Goal: Task Accomplishment & Management: Use online tool/utility

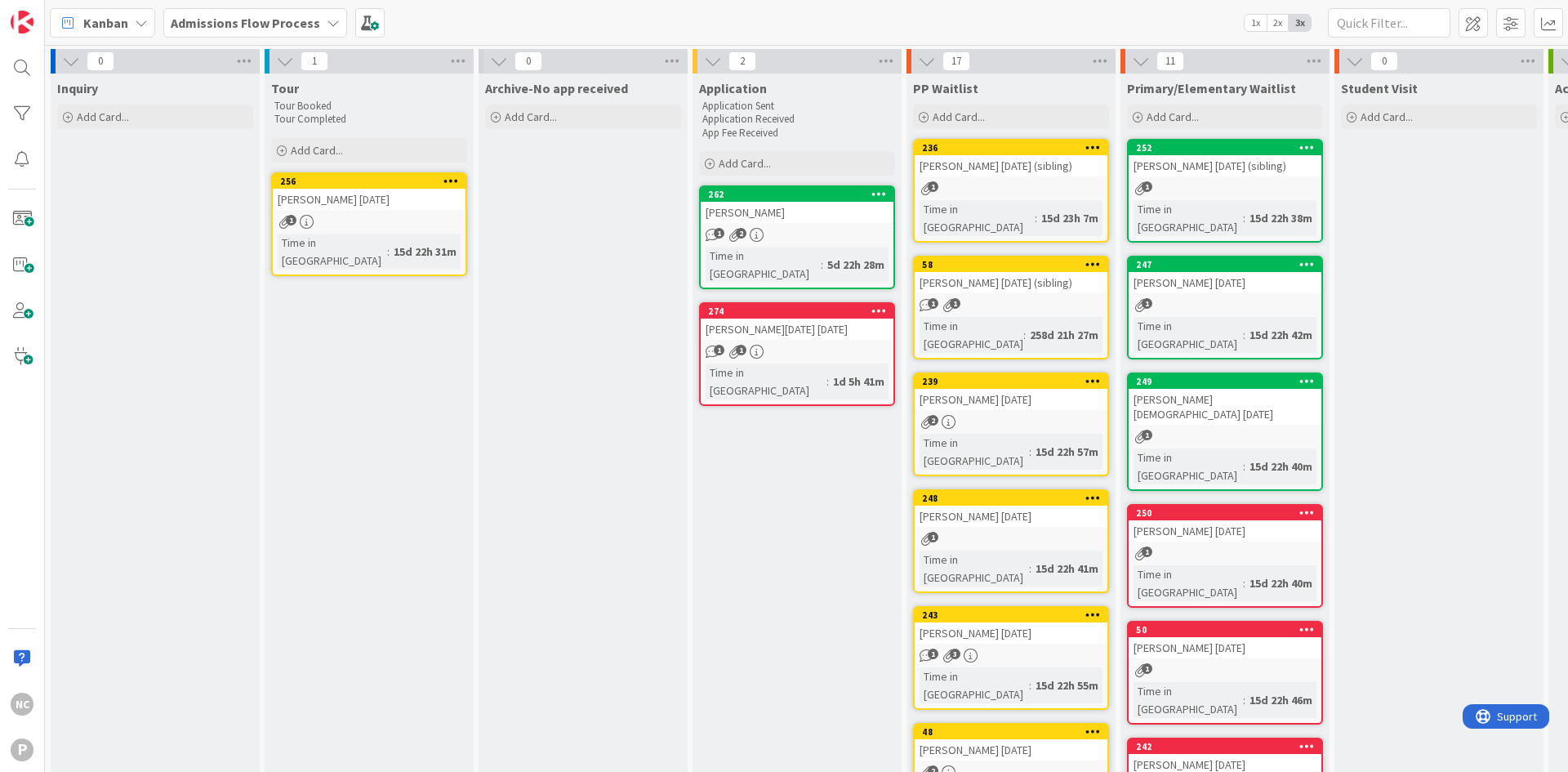
click at [253, 18] on b "Admissions Flow Process" at bounding box center [246, 22] width 150 height 16
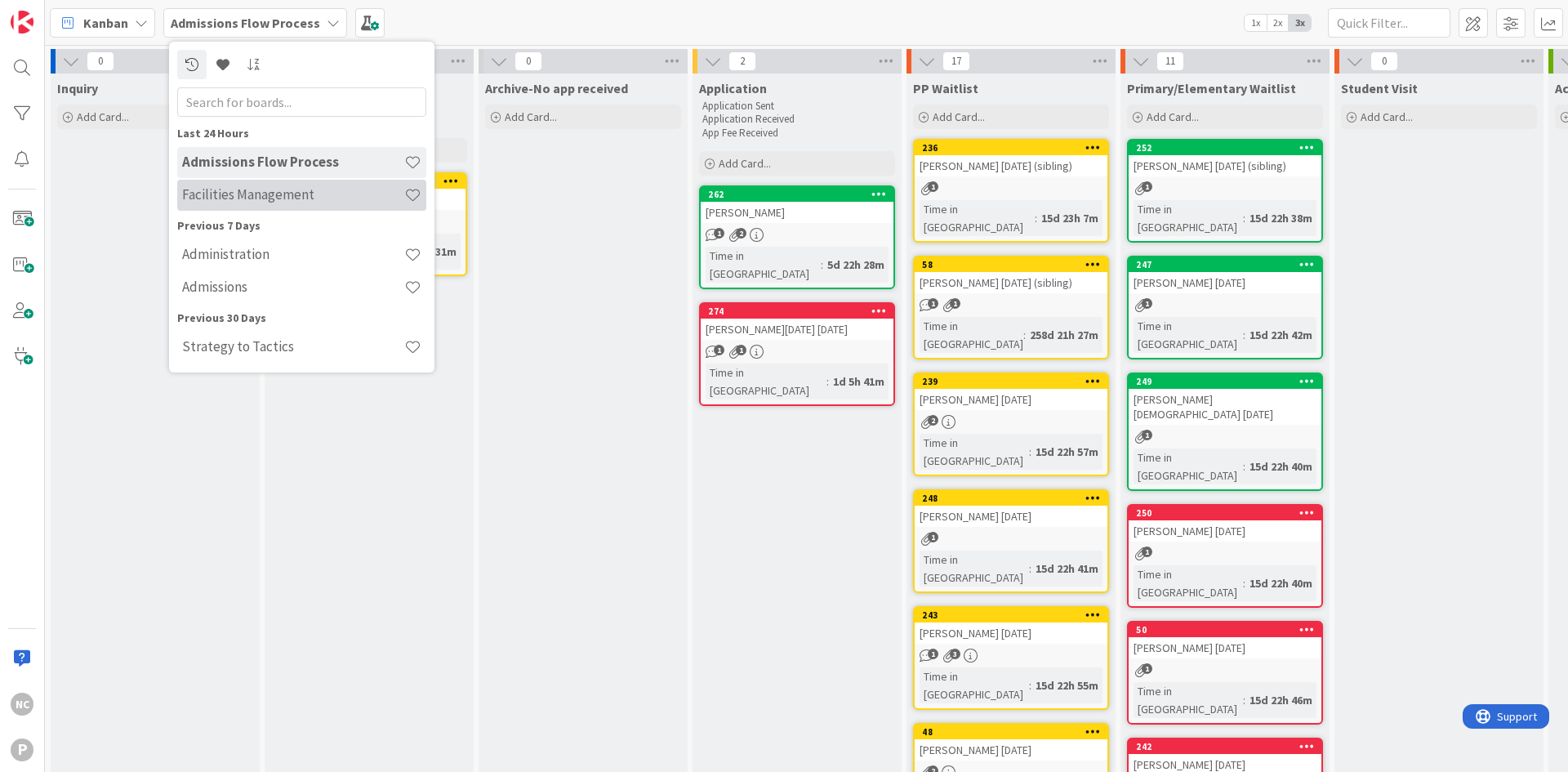
click at [274, 209] on div "Facilities Management" at bounding box center [302, 195] width 249 height 31
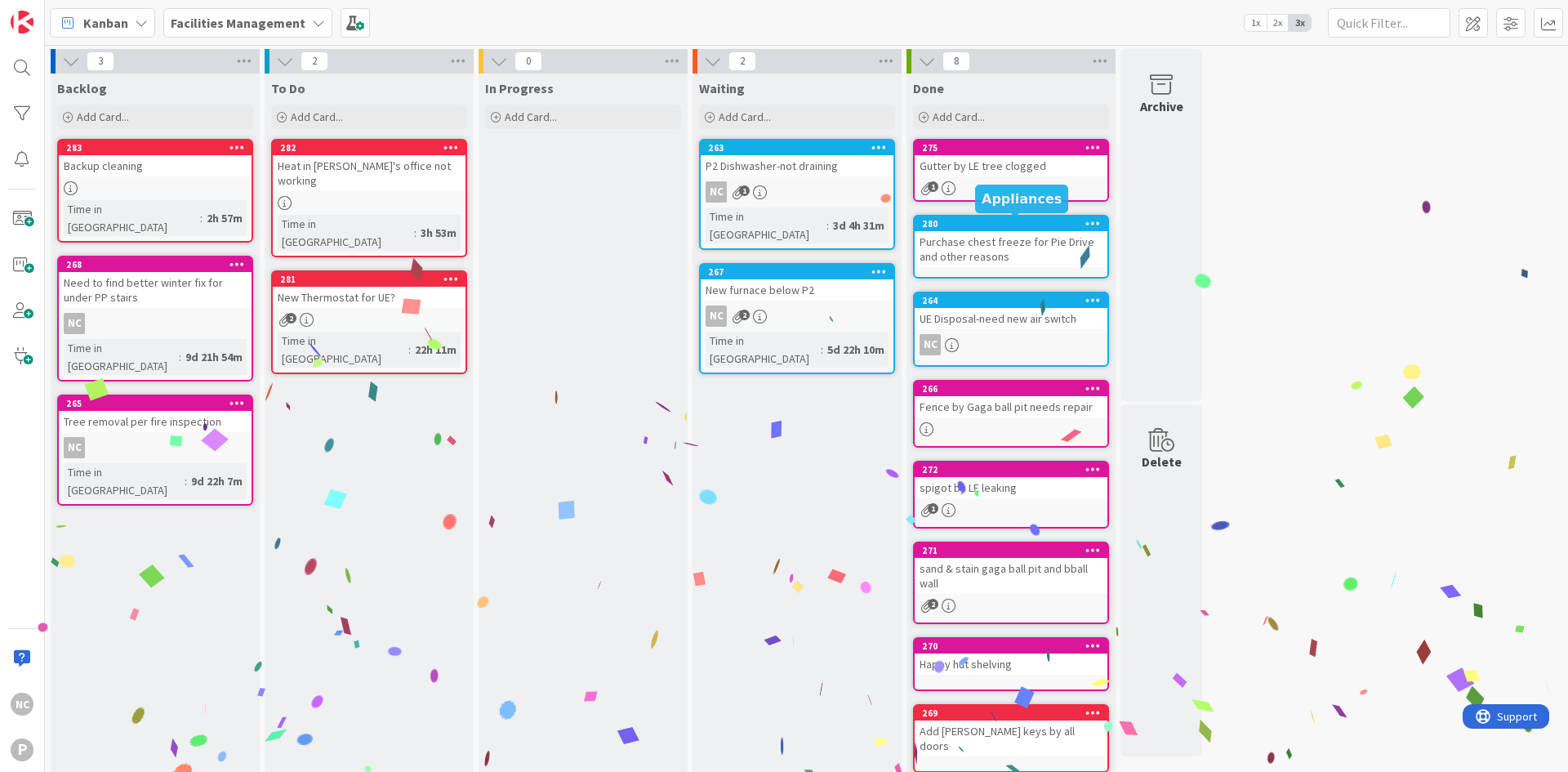
click at [1015, 227] on div "280" at bounding box center [1014, 224] width 185 height 12
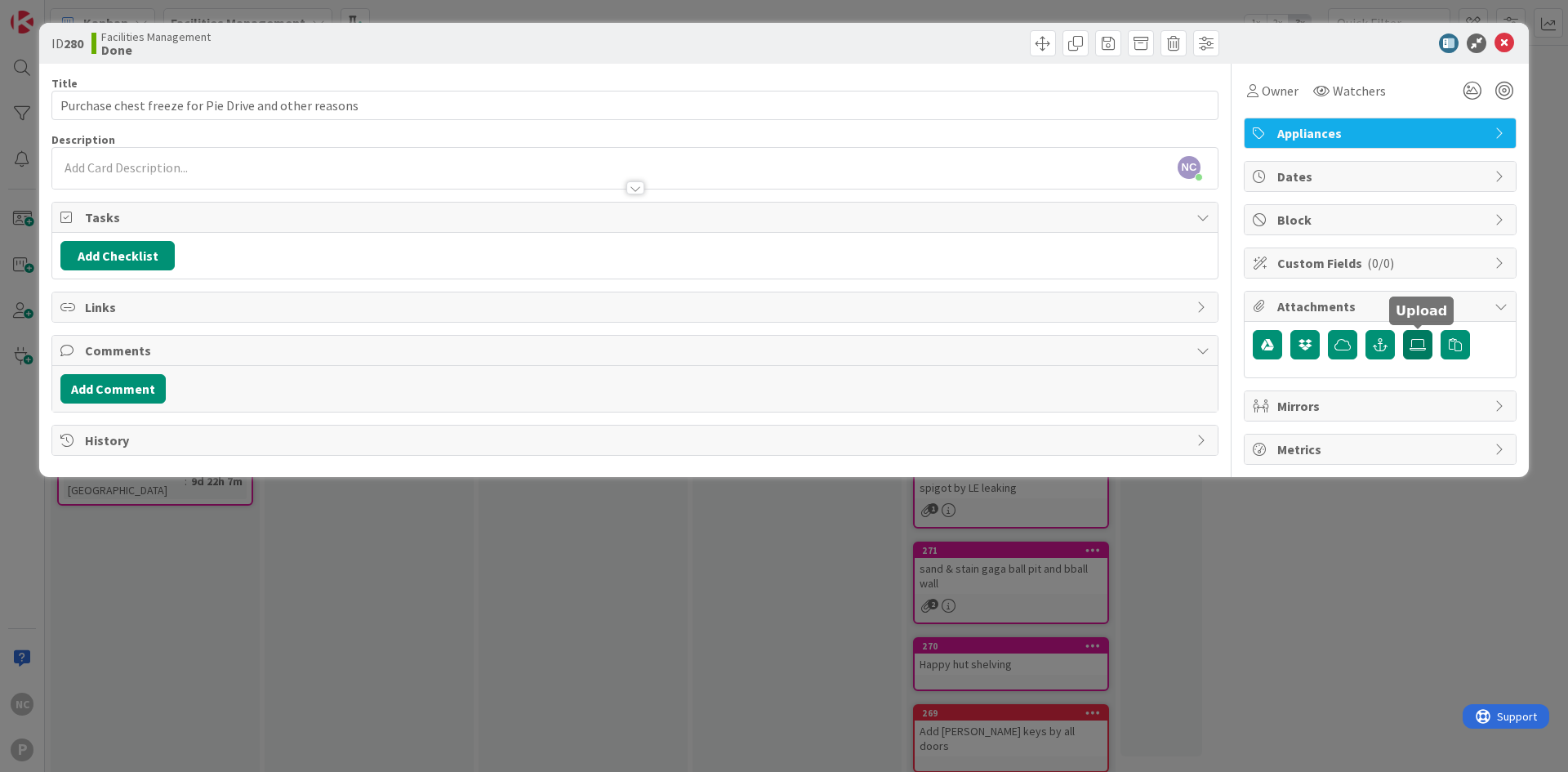
click at [1415, 340] on icon at bounding box center [1417, 345] width 16 height 13
click at [1403, 330] on input "file" at bounding box center [1403, 330] width 0 height 0
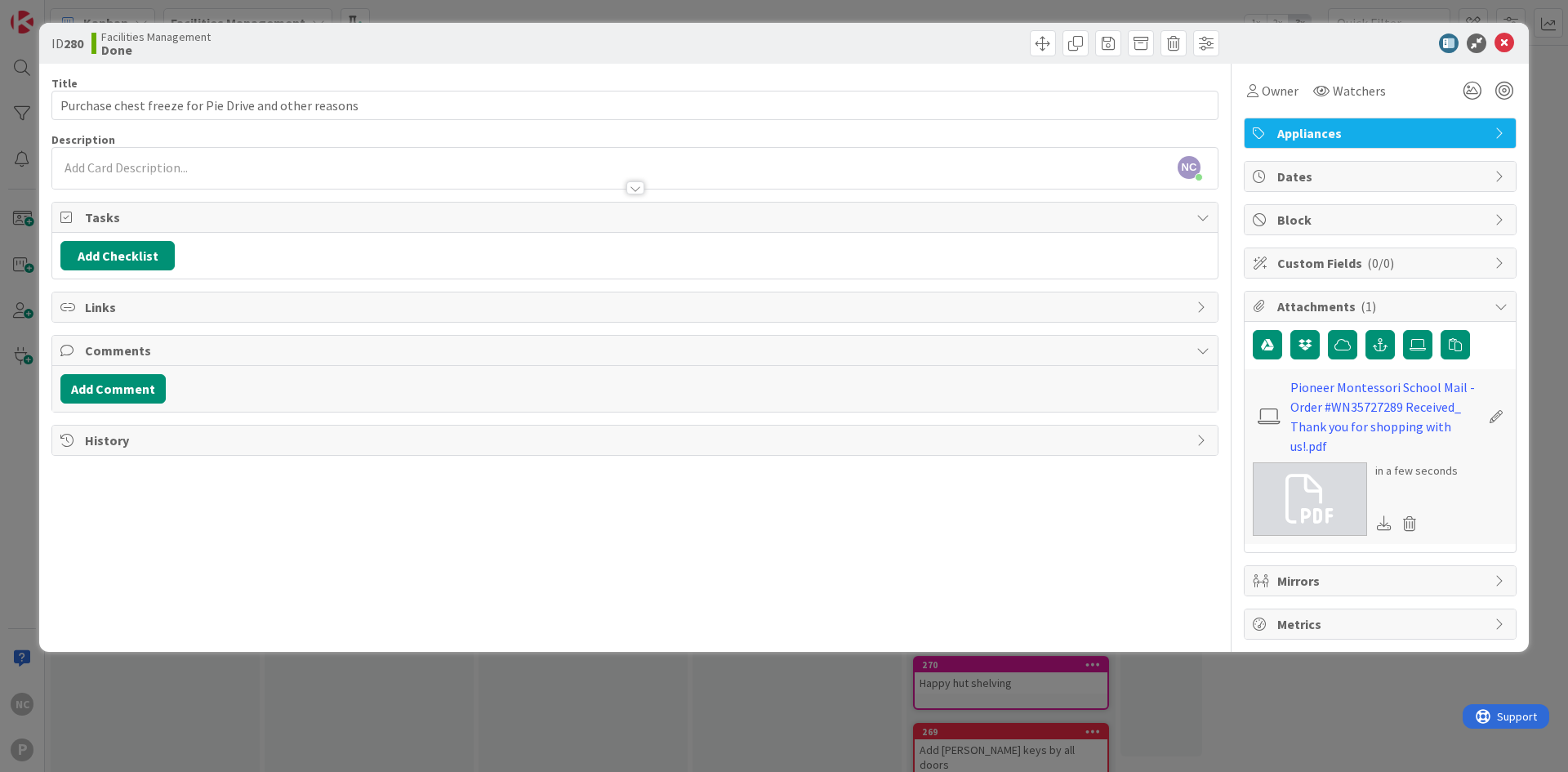
click at [767, 158] on div "NC Nikki Creasman just joined" at bounding box center [635, 168] width 1166 height 41
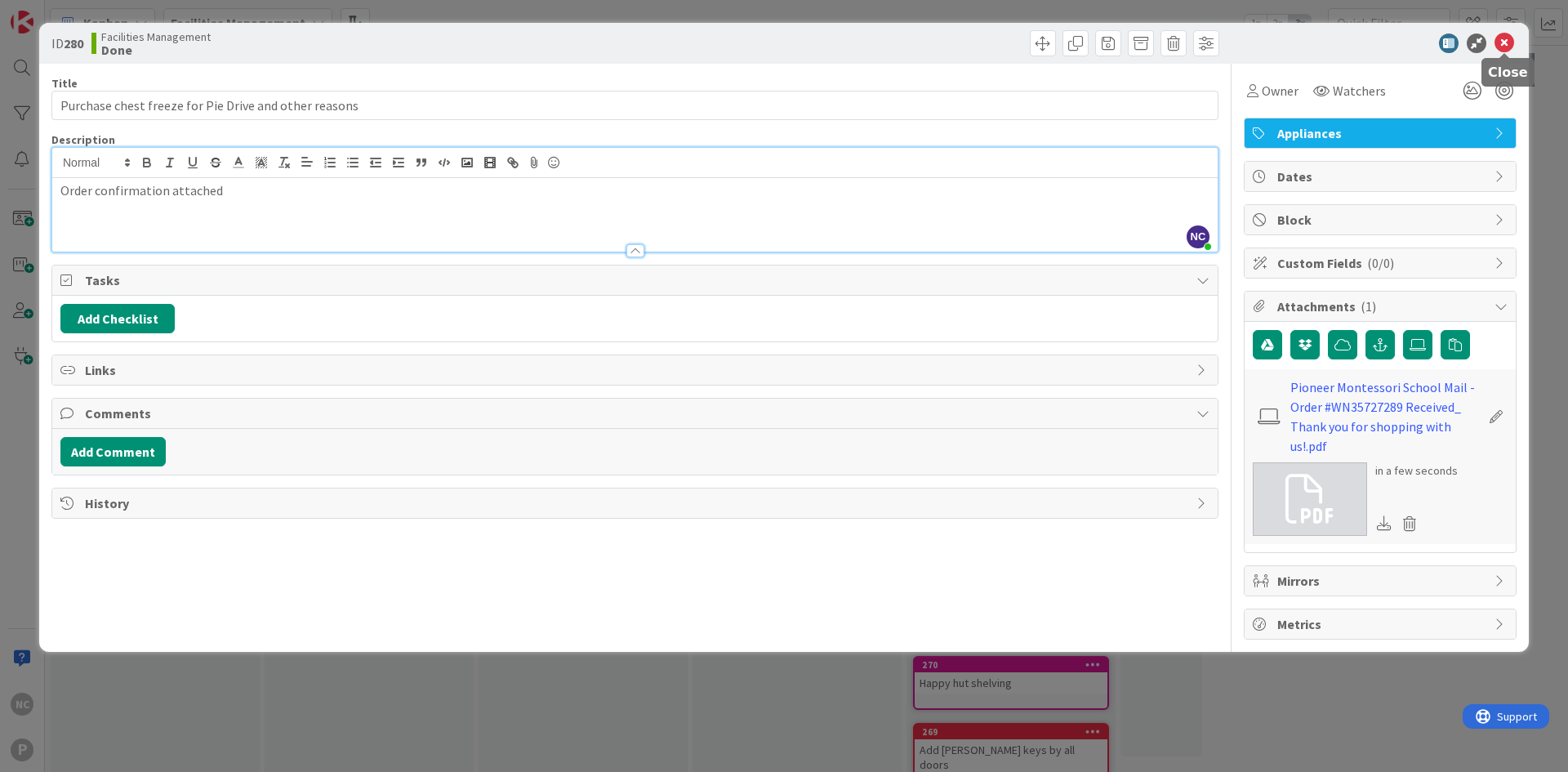
click at [1507, 39] on icon at bounding box center [1504, 43] width 19 height 19
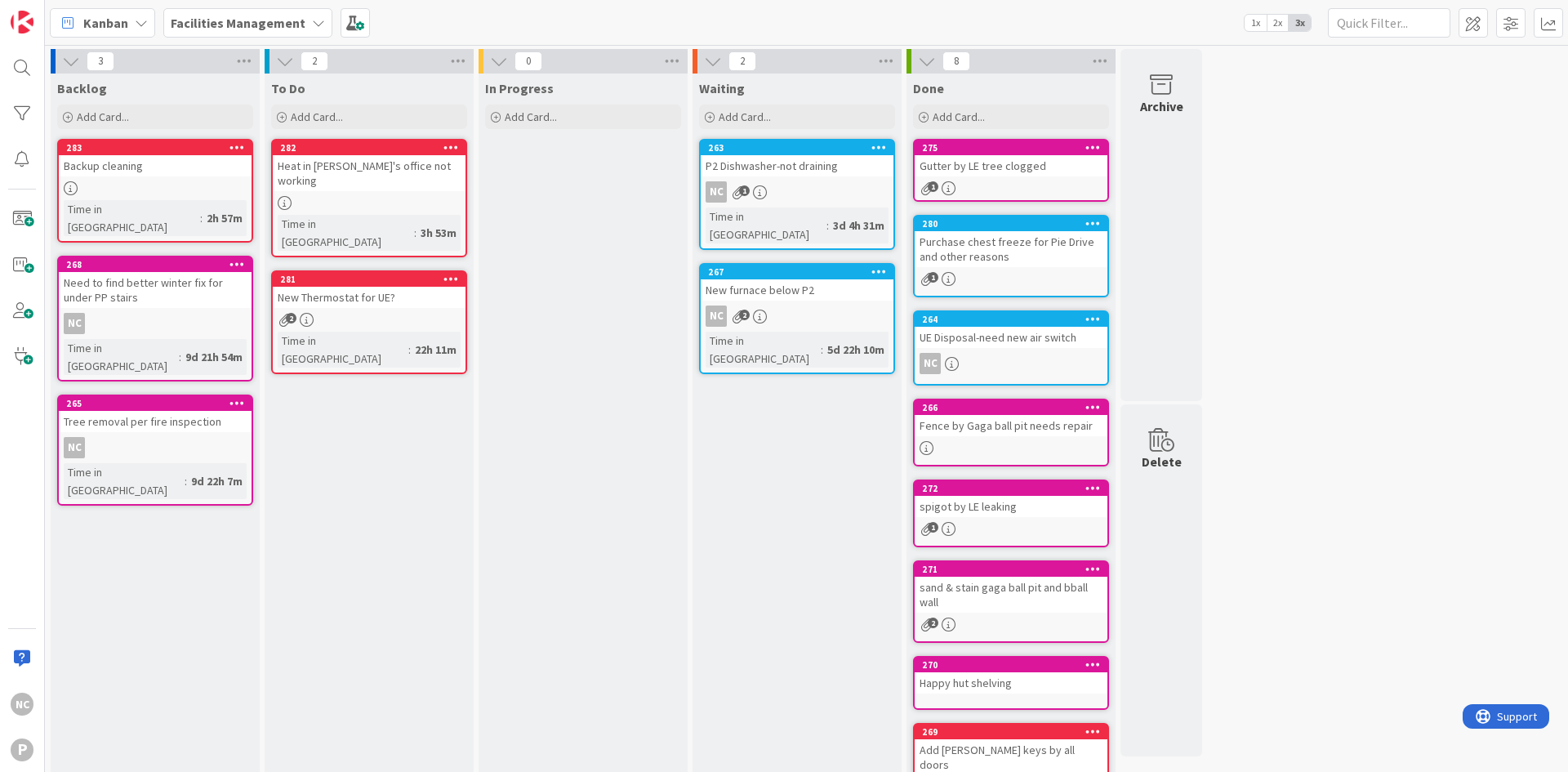
click at [816, 163] on div "P2 Dishwasher-not draining" at bounding box center [797, 166] width 193 height 21
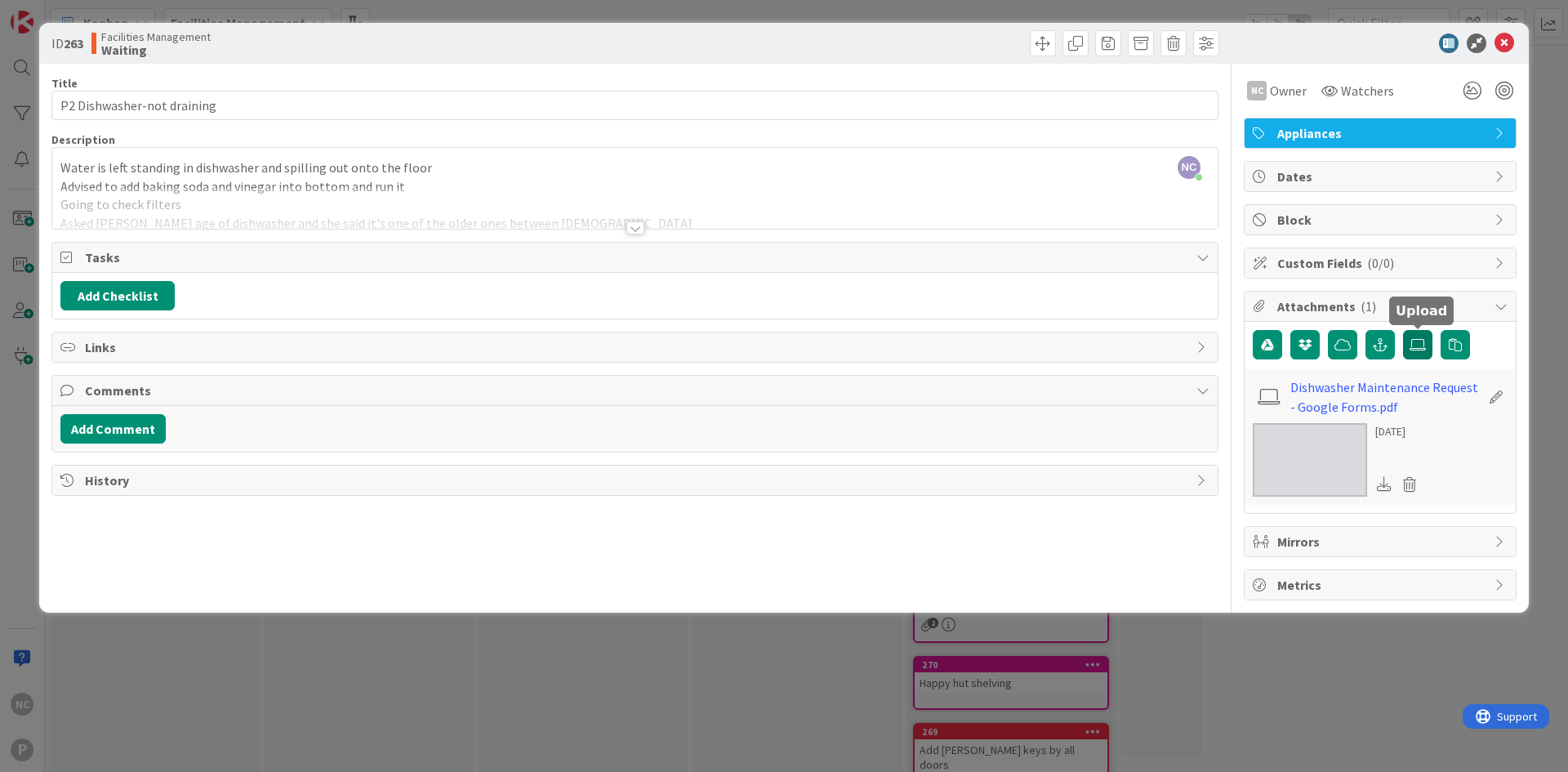
click at [1418, 343] on icon at bounding box center [1417, 345] width 16 height 13
click at [1403, 330] on input "file" at bounding box center [1403, 330] width 0 height 0
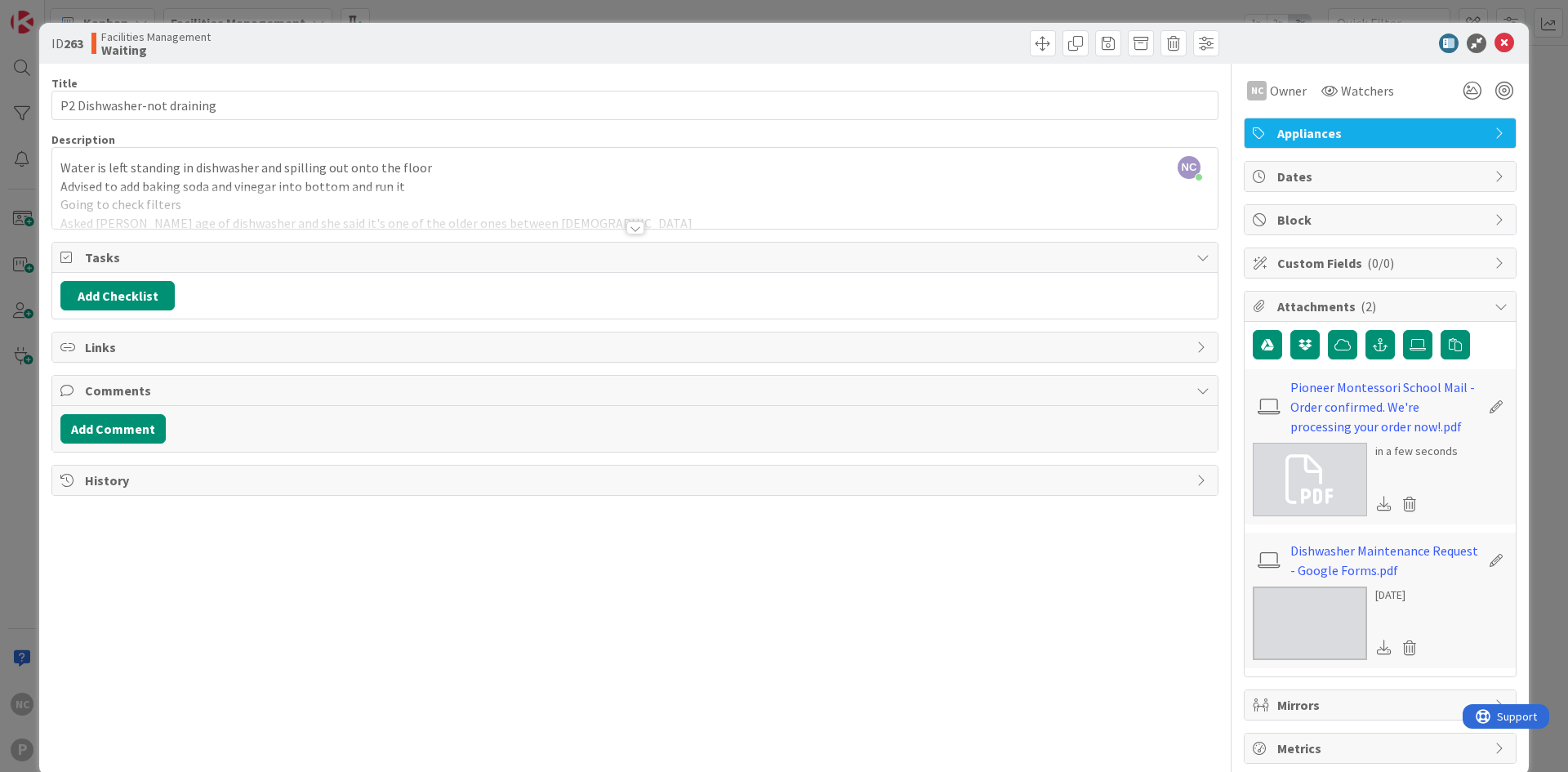
scroll to position [27, 0]
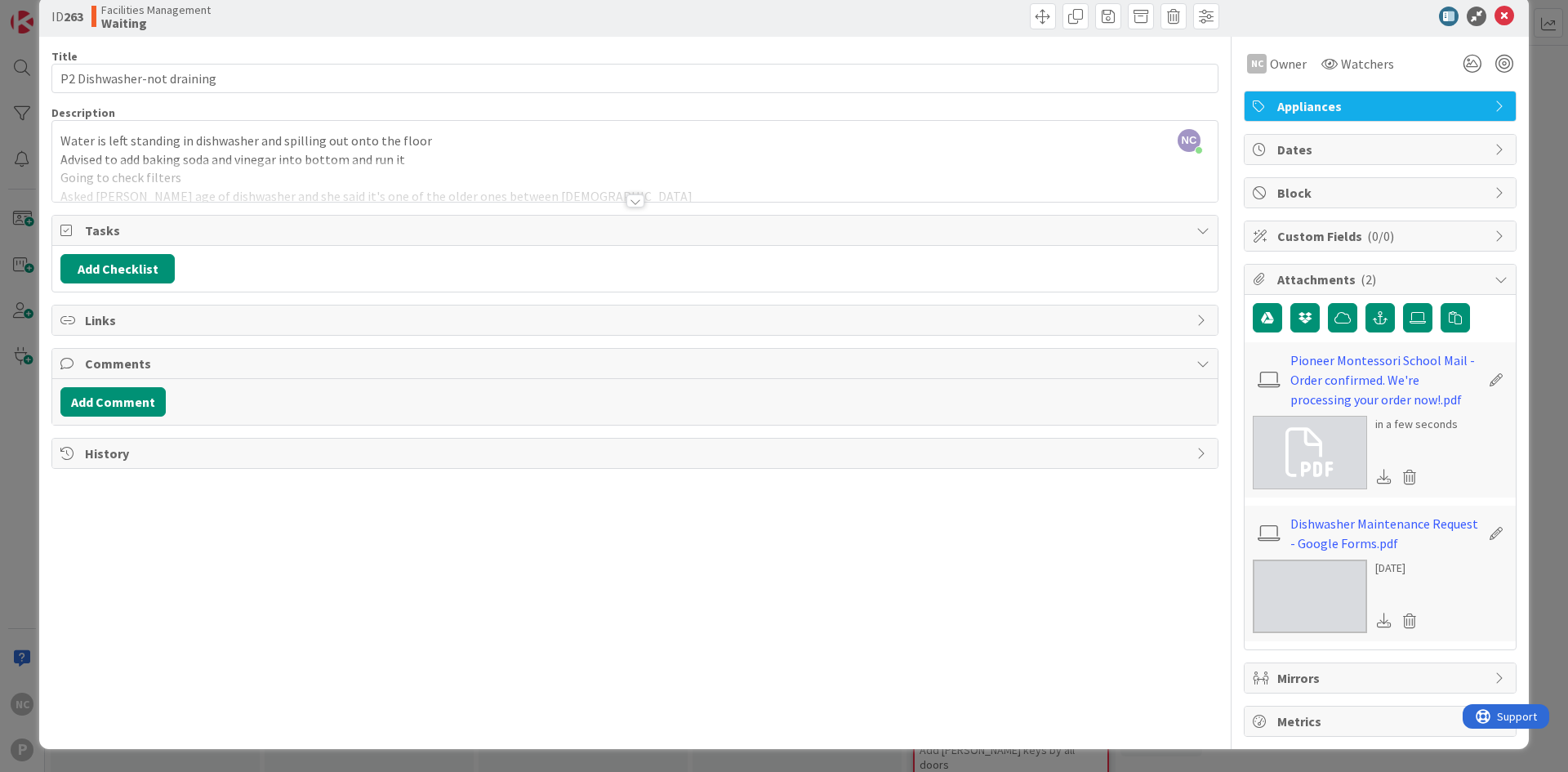
click at [751, 172] on div at bounding box center [635, 181] width 1166 height 41
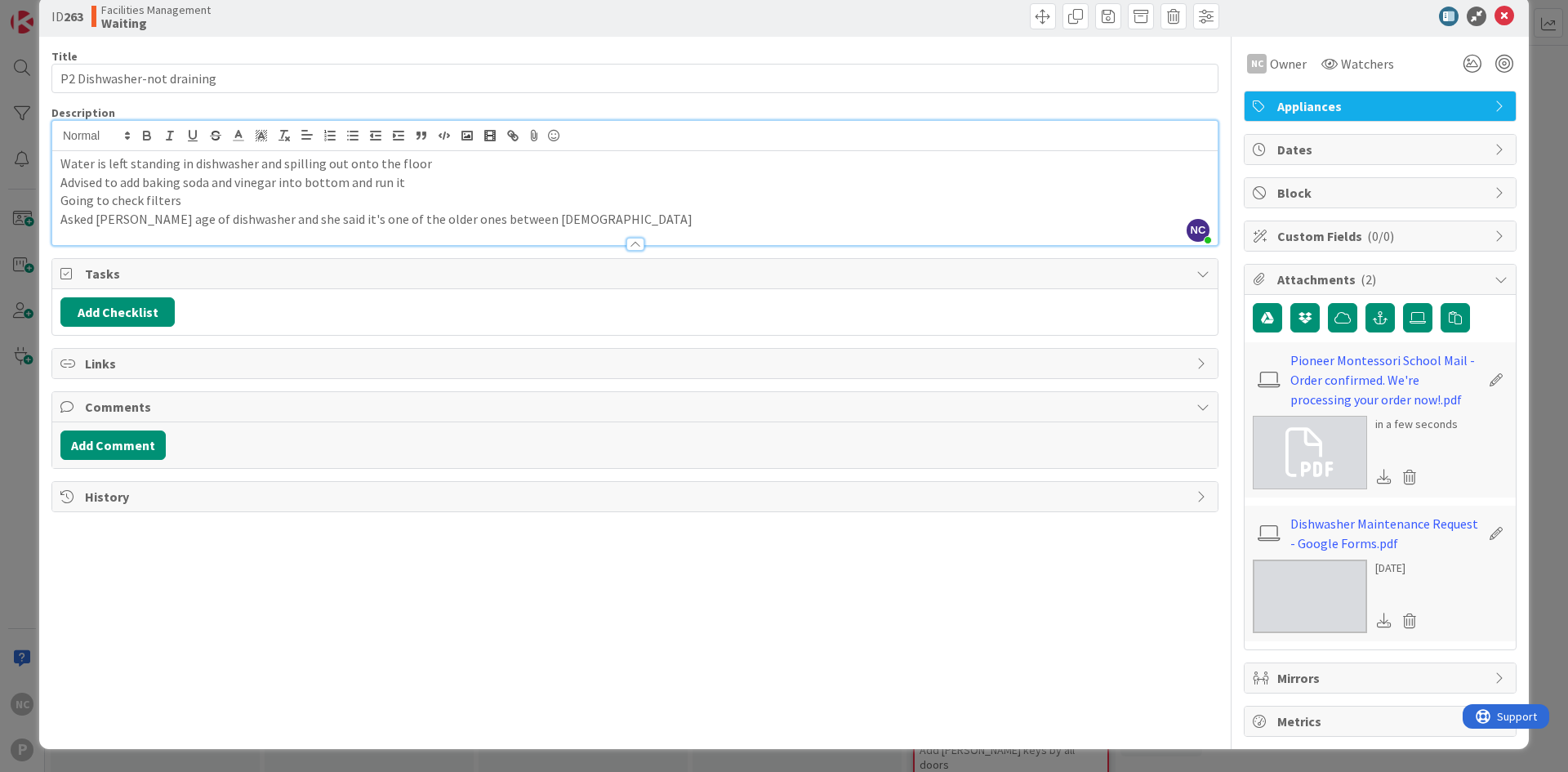
click at [680, 210] on p "Asked Taryn age of dishwasher and she said it's one of the older ones between 8…" at bounding box center [635, 220] width 1149 height 19
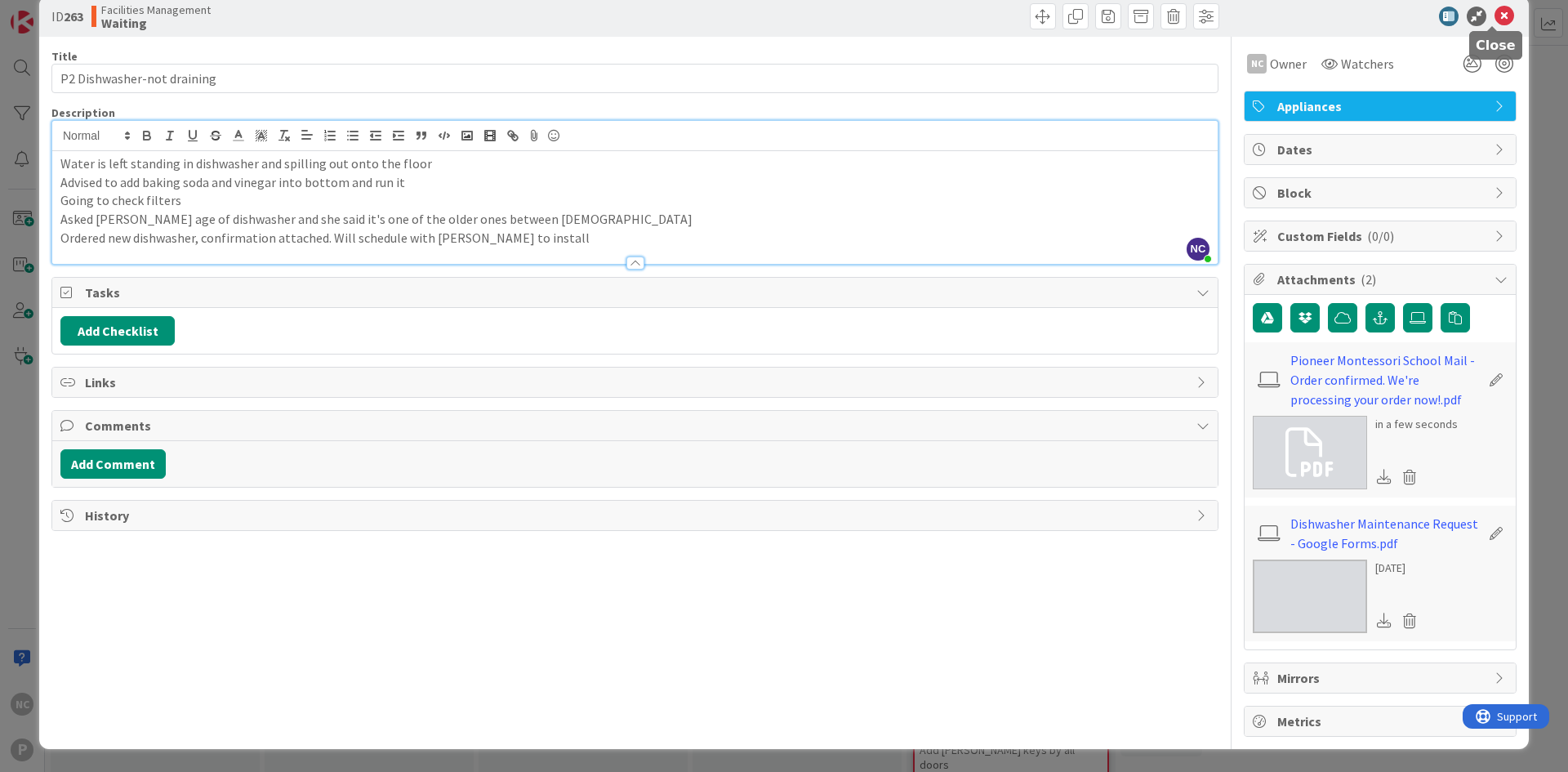
click at [1494, 17] on icon at bounding box center [1504, 16] width 19 height 19
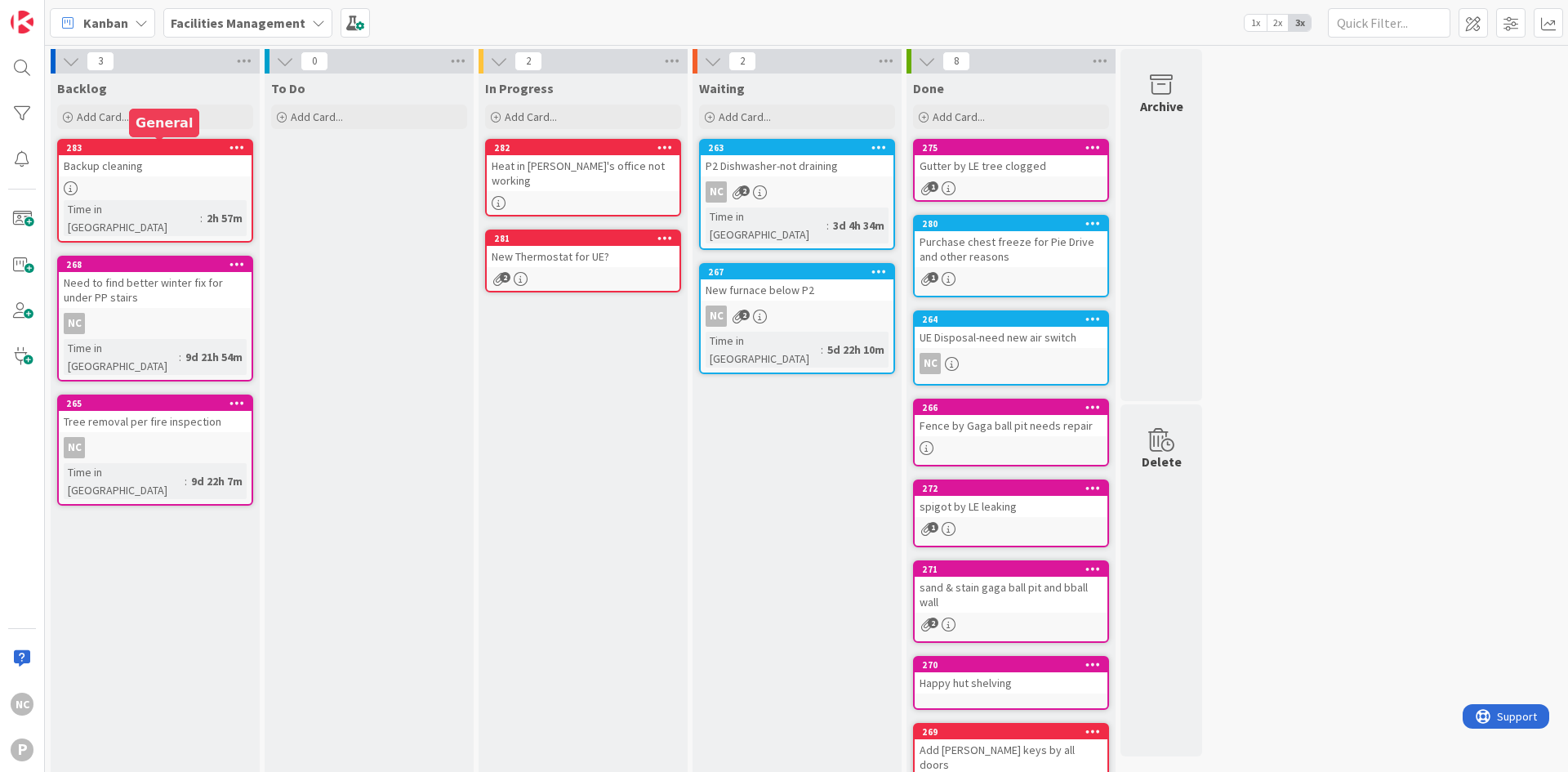
click at [166, 152] on div "283" at bounding box center [158, 148] width 185 height 12
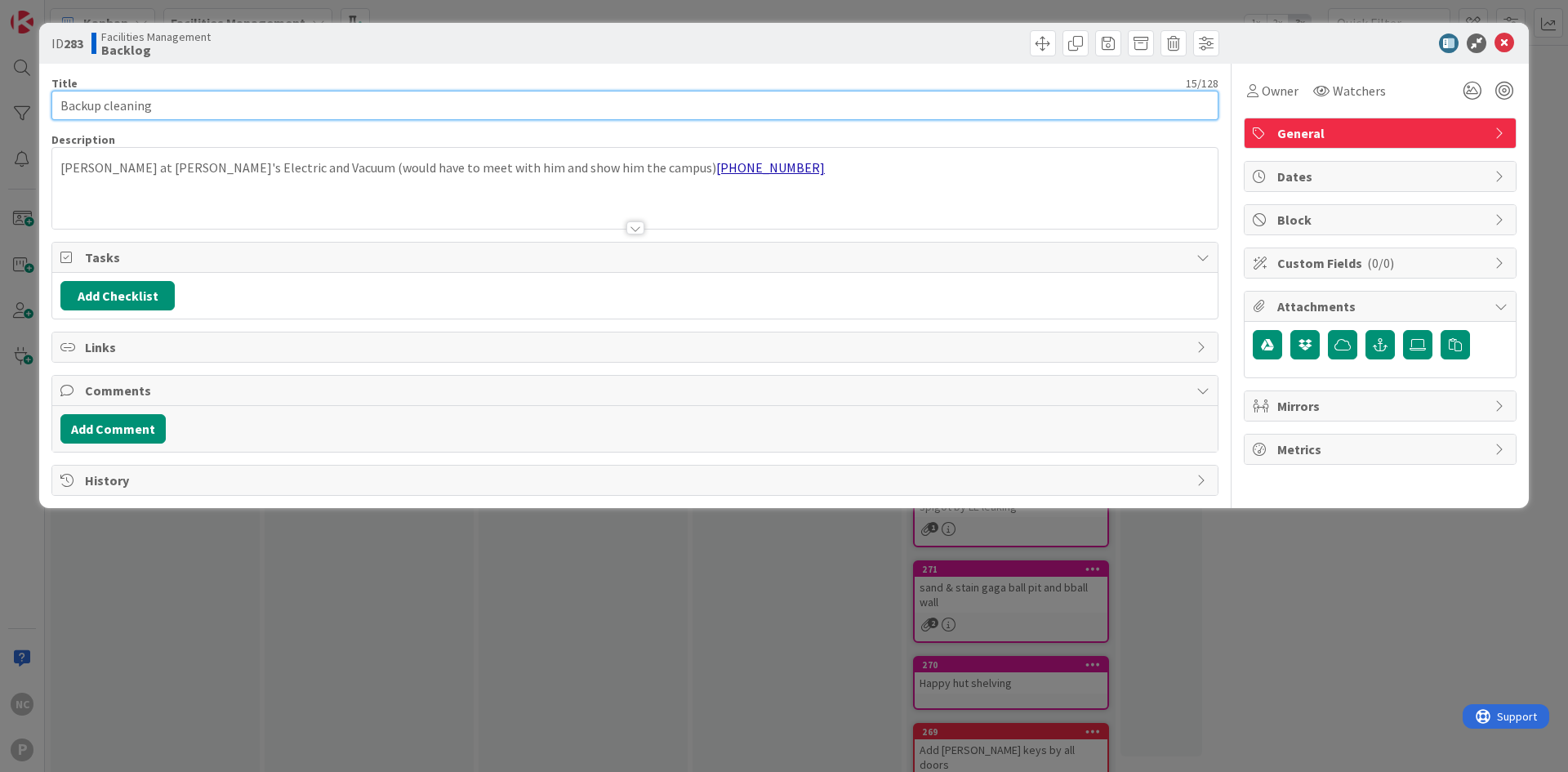
click at [60, 101] on input "Backup cleaning" at bounding box center [635, 105] width 1167 height 30
type input "Need to find someone for backup cleaning"
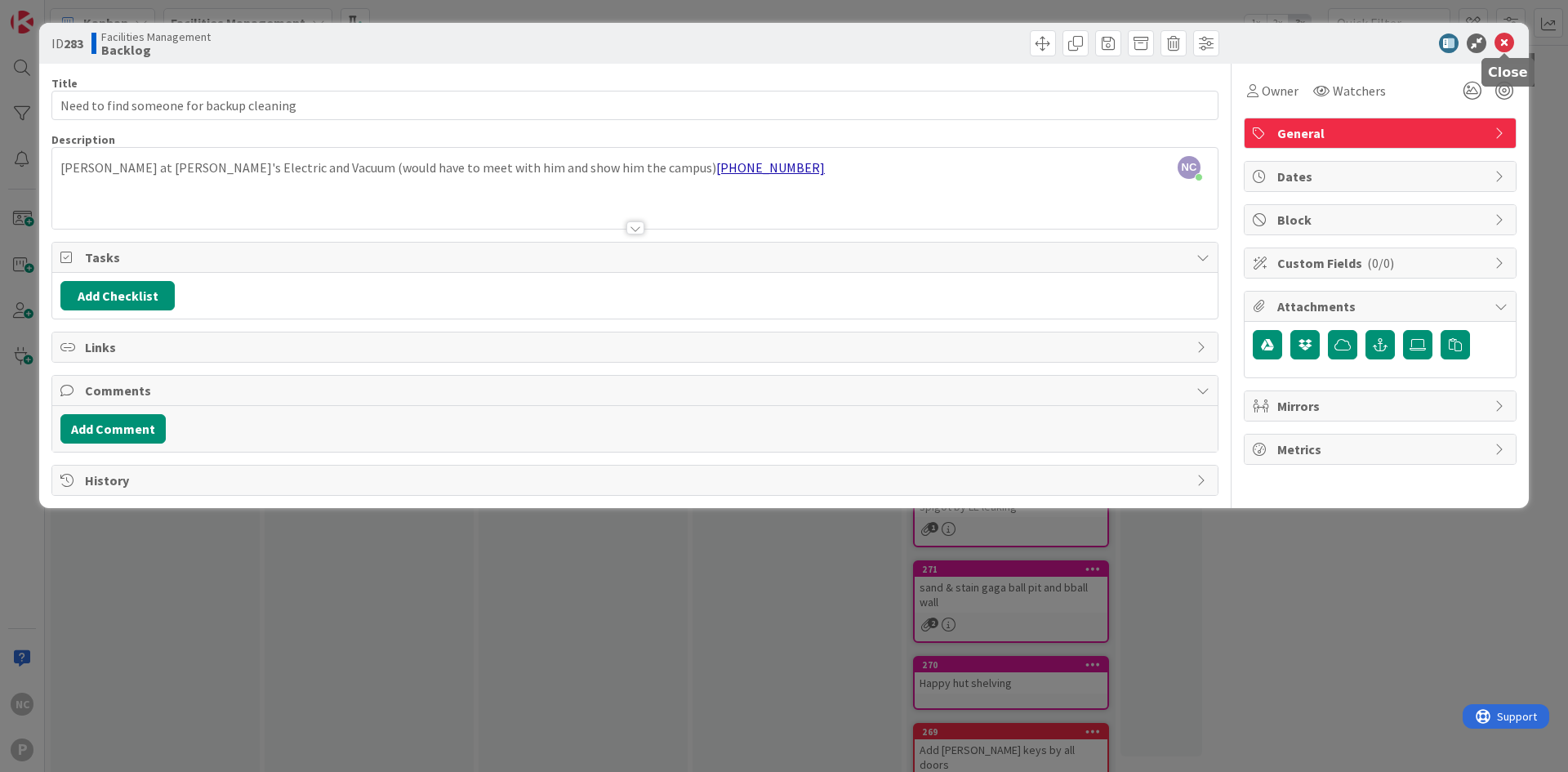
click at [1503, 41] on icon at bounding box center [1504, 43] width 19 height 19
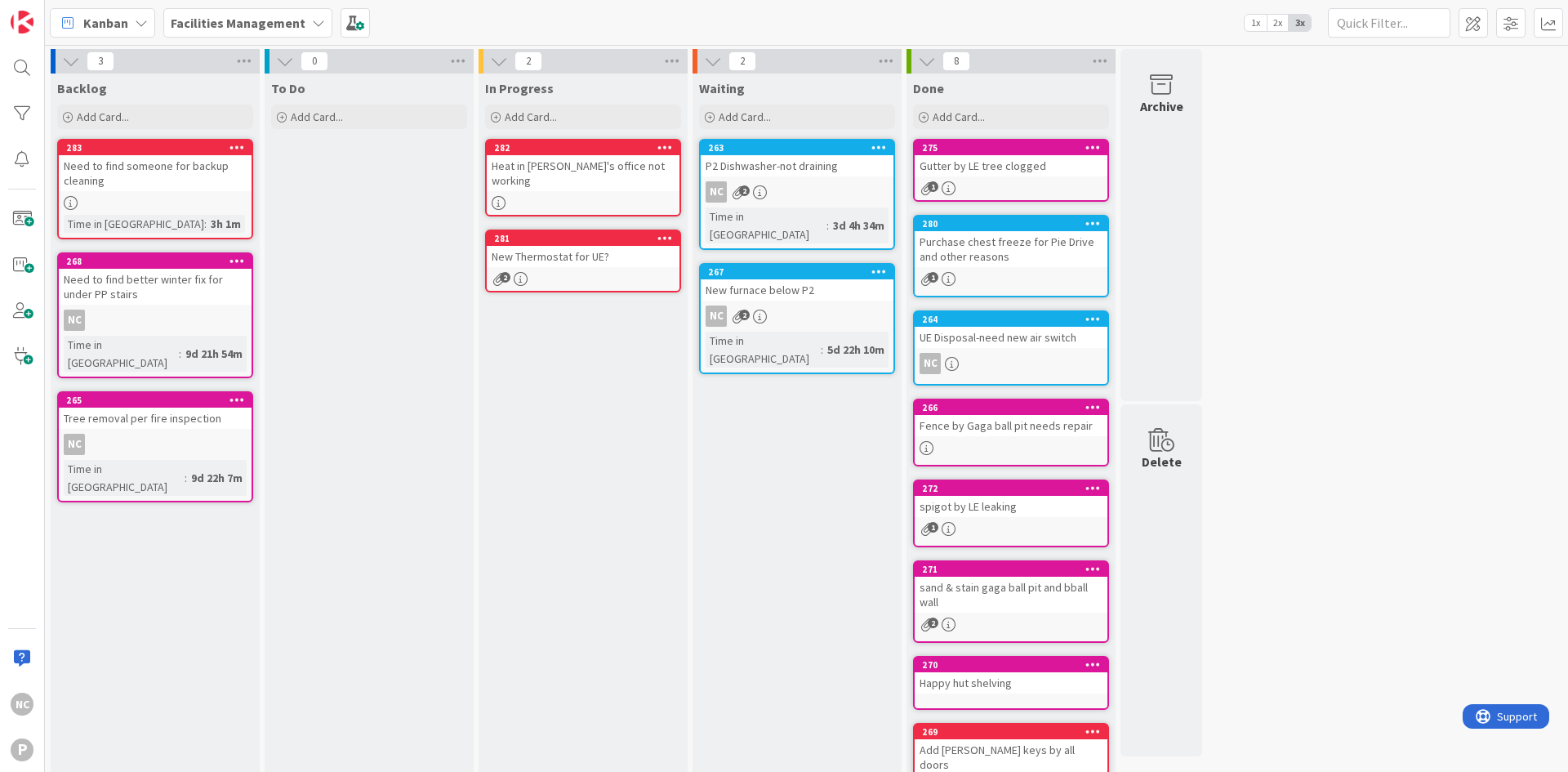
click at [156, 157] on div "Need to find someone for backup cleaning" at bounding box center [155, 173] width 193 height 36
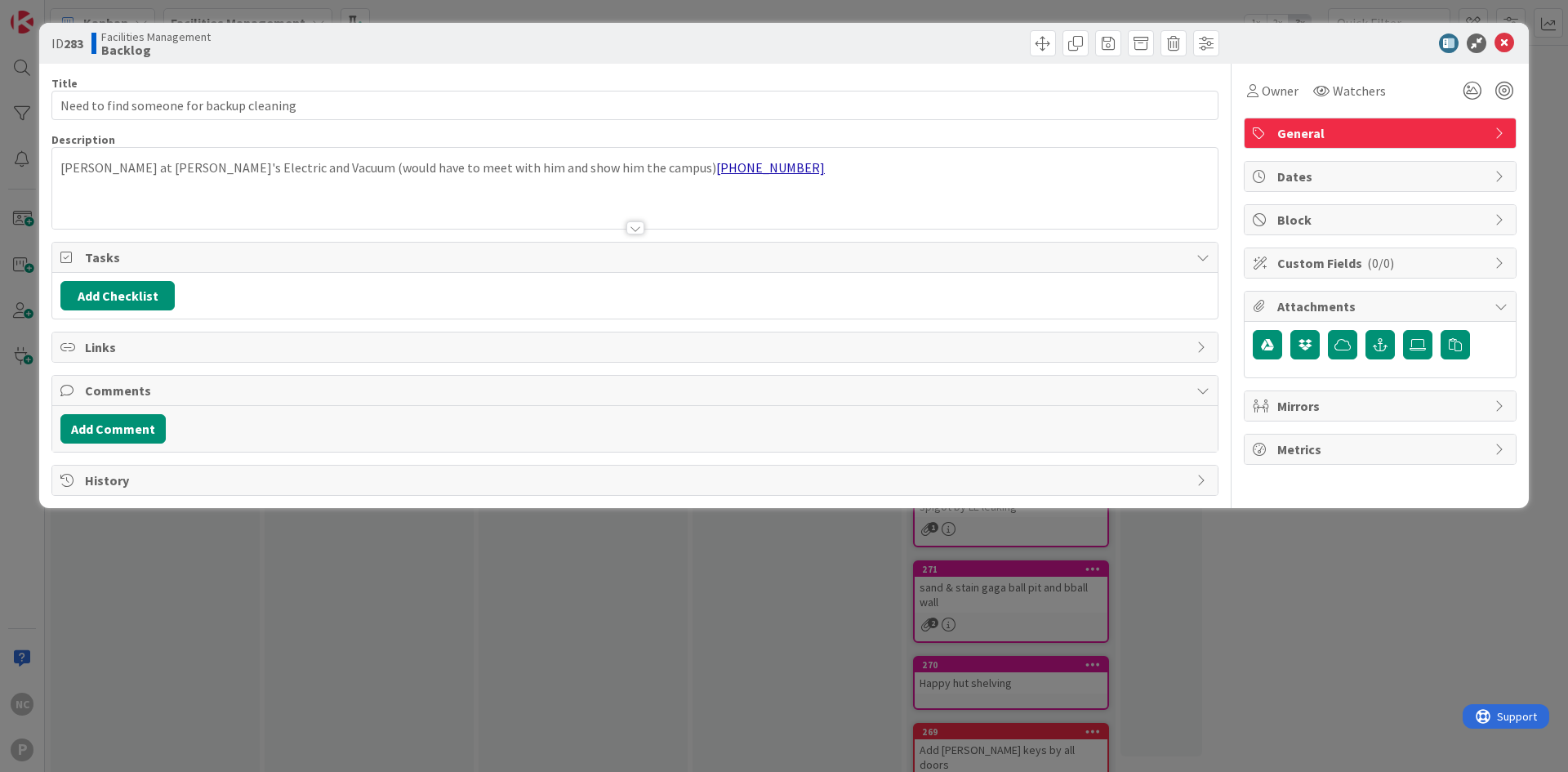
click at [64, 166] on p "Edward at Mike's Electric and Vacuum (would have to meet with him and show him …" at bounding box center [635, 168] width 1149 height 19
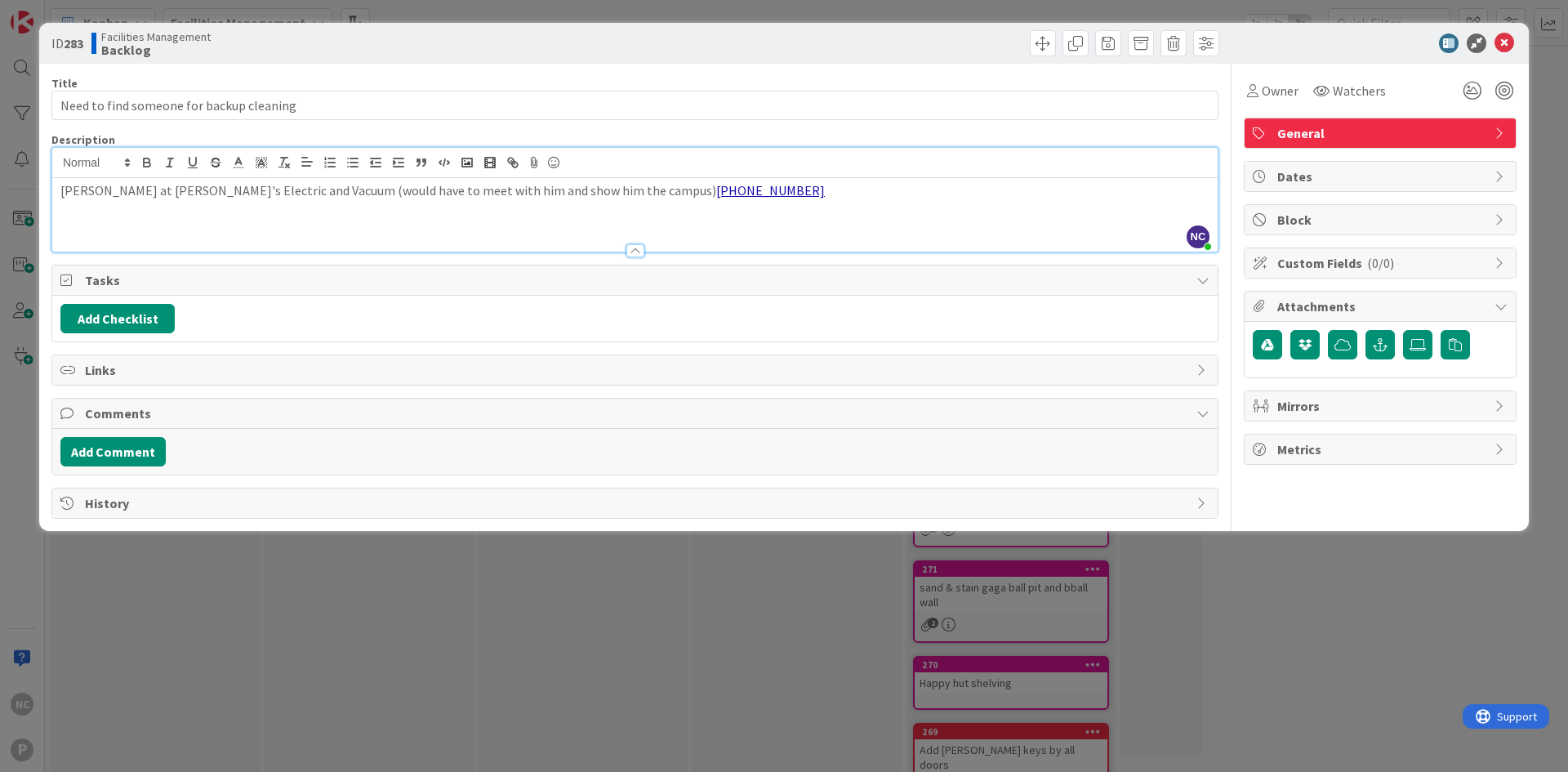
click at [61, 191] on p "Edward at Mike's Electric and Vacuum (would have to meet with him and show him …" at bounding box center [635, 191] width 1149 height 19
click at [1506, 36] on icon at bounding box center [1504, 43] width 19 height 19
